Goal: Task Accomplishment & Management: Use online tool/utility

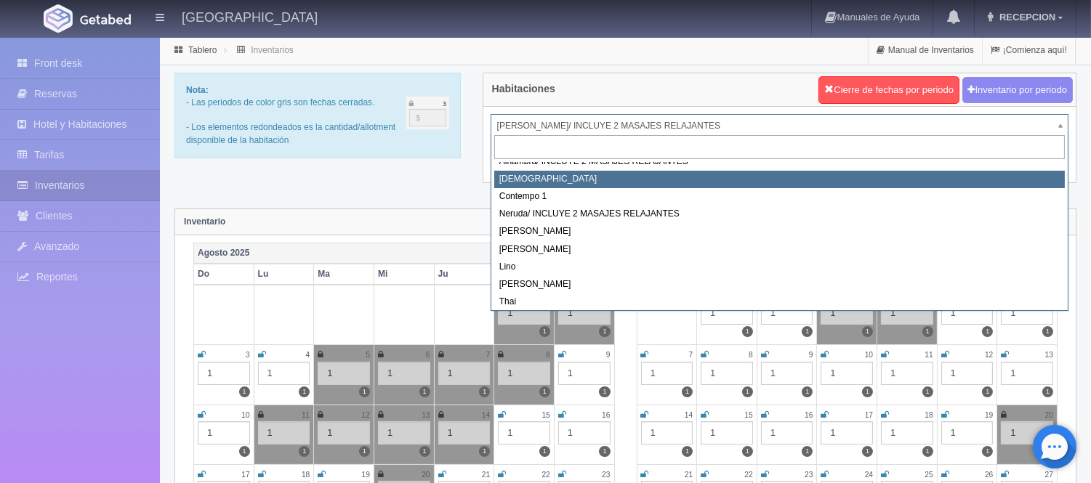
scroll to position [82, 0]
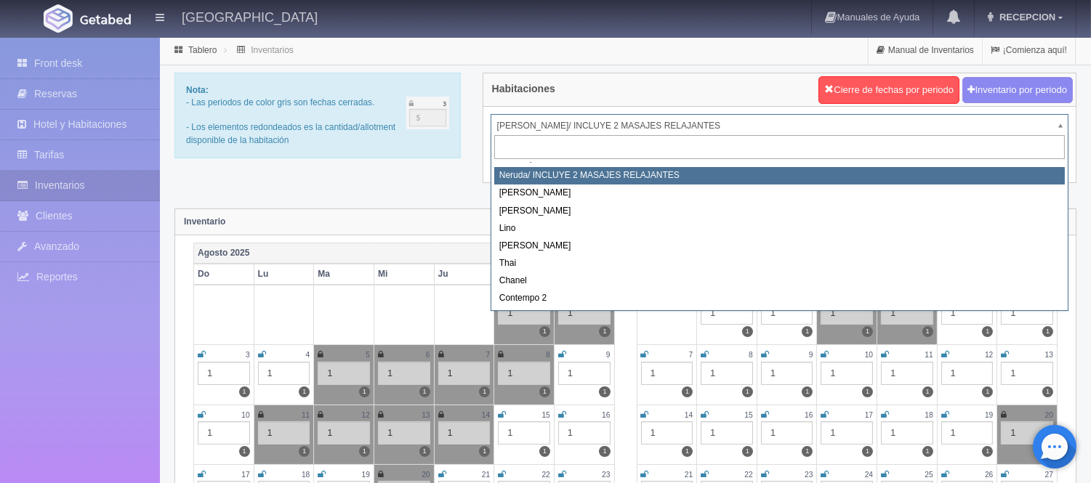
select select "722"
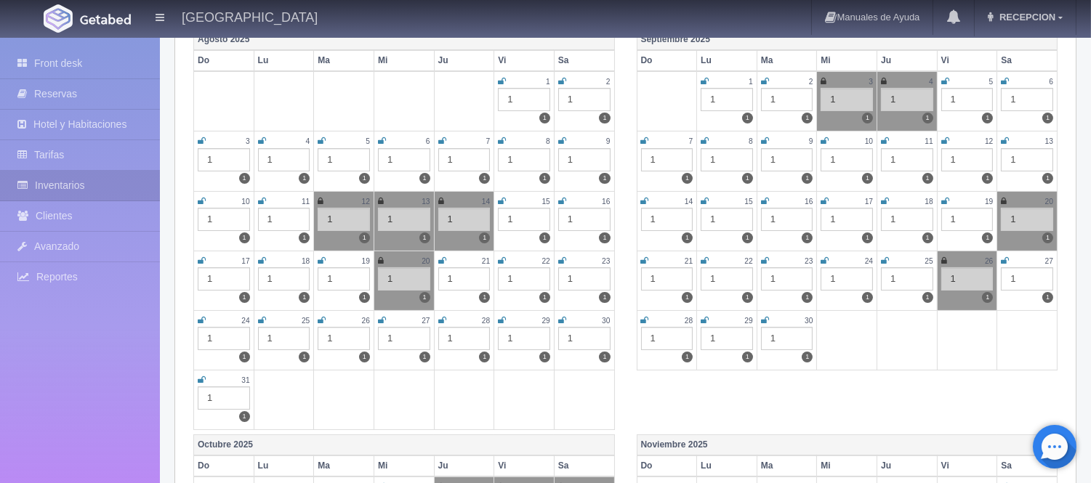
scroll to position [242, 0]
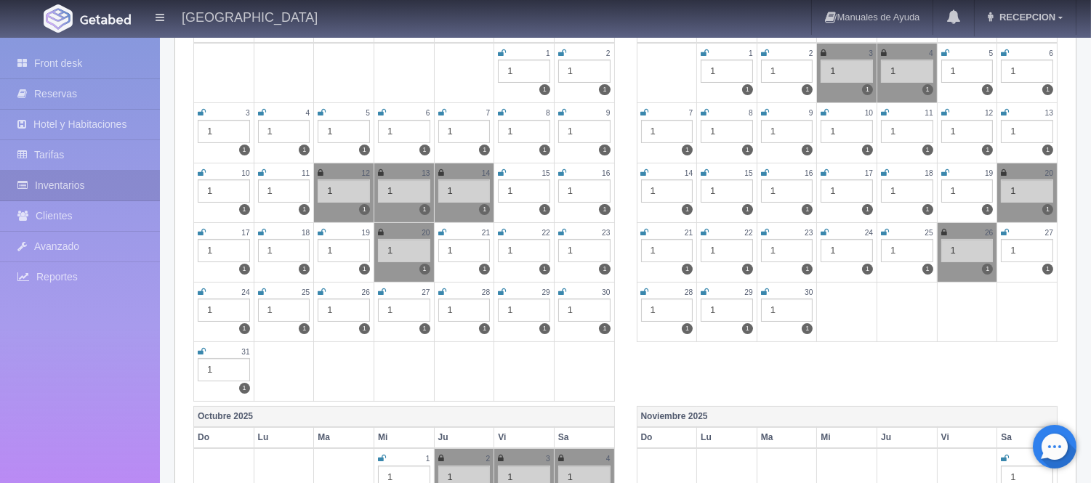
click at [564, 229] on icon at bounding box center [562, 232] width 8 height 9
click at [203, 288] on icon at bounding box center [202, 292] width 8 height 9
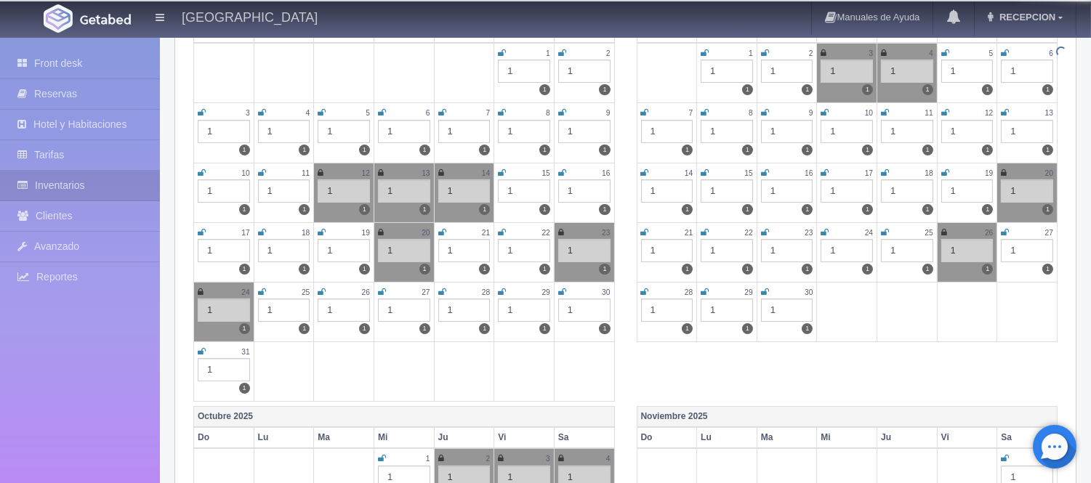
click at [262, 288] on icon at bounding box center [262, 292] width 8 height 9
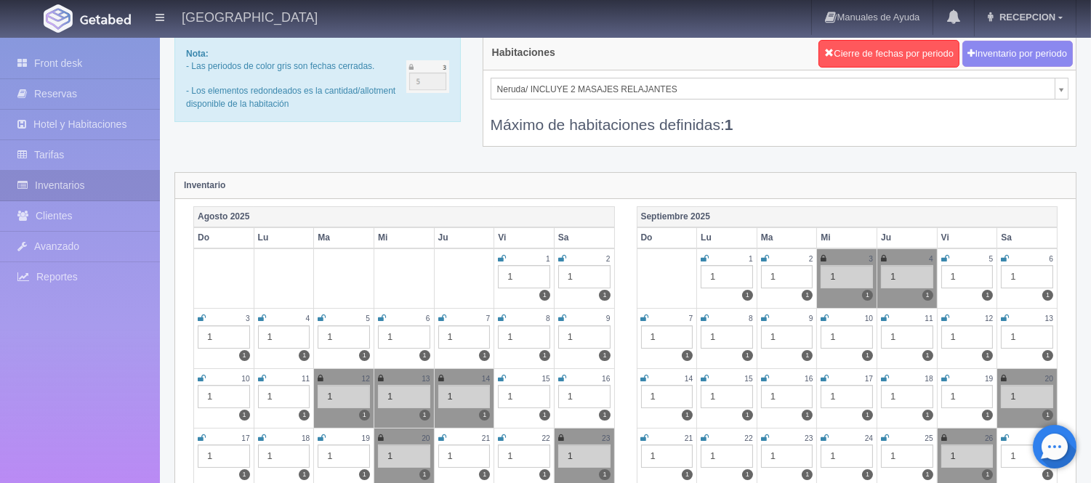
scroll to position [0, 0]
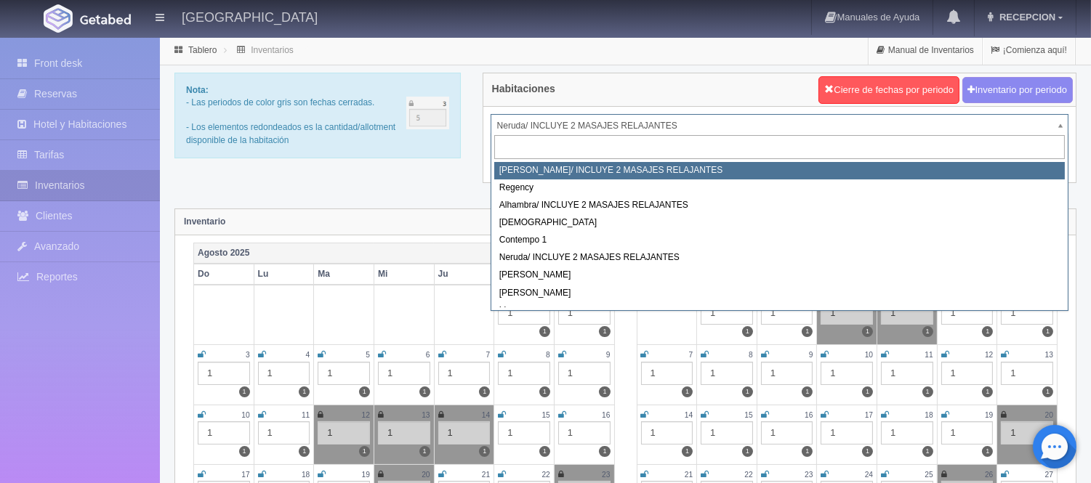
select select "717"
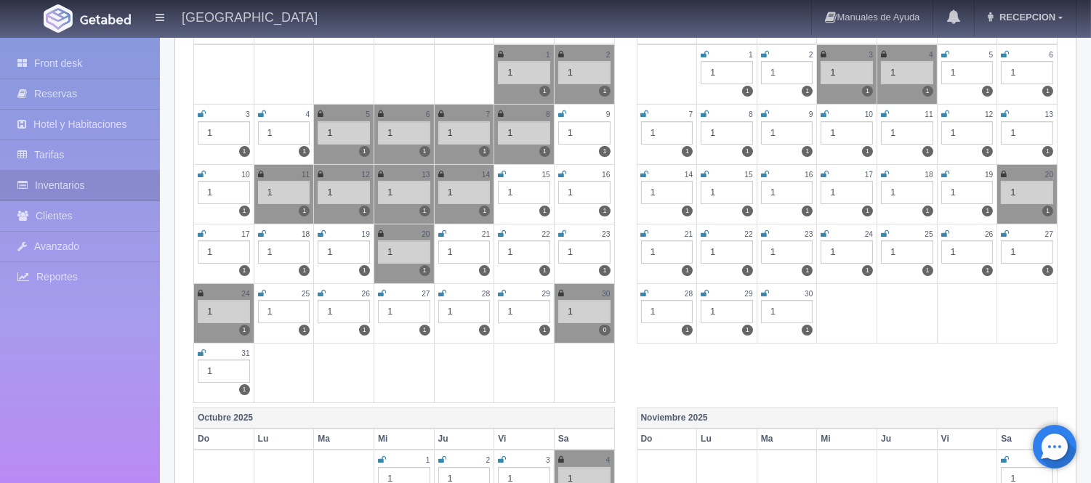
scroll to position [242, 0]
